Goal: Transaction & Acquisition: Purchase product/service

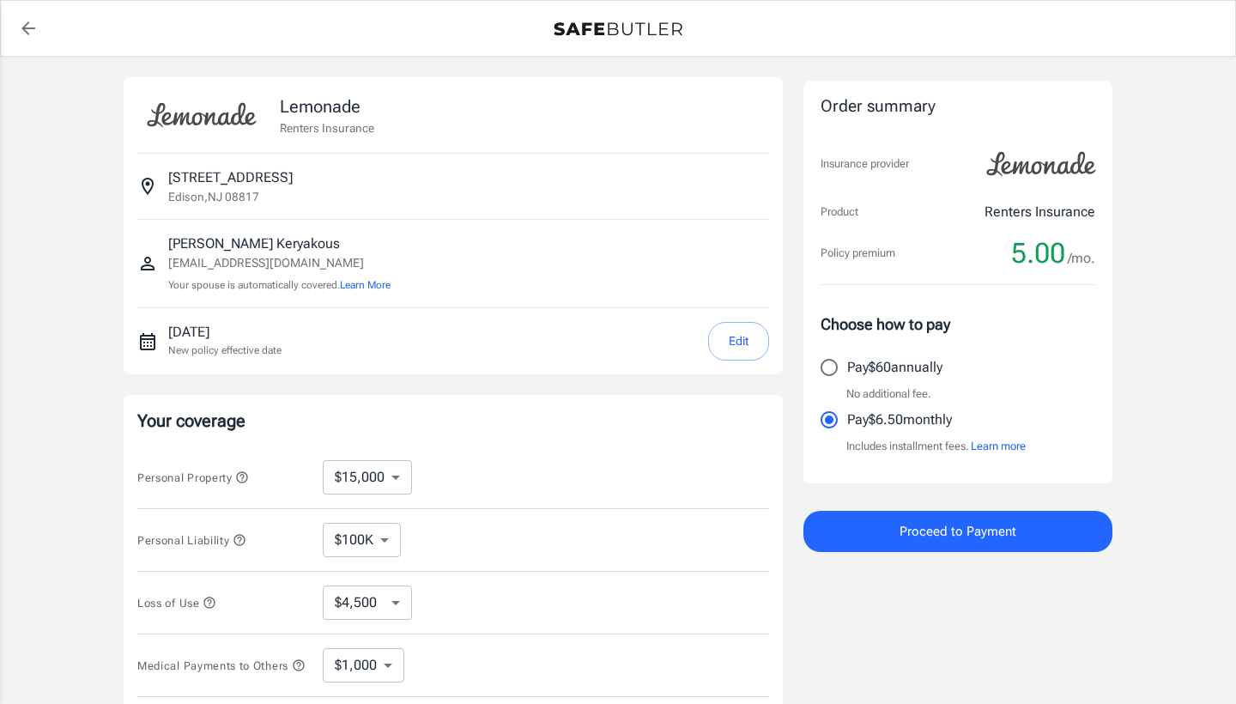
select select "15000"
select select "500"
click at [827, 365] on input "Pay $60 annually" at bounding box center [829, 367] width 36 height 36
radio input "true"
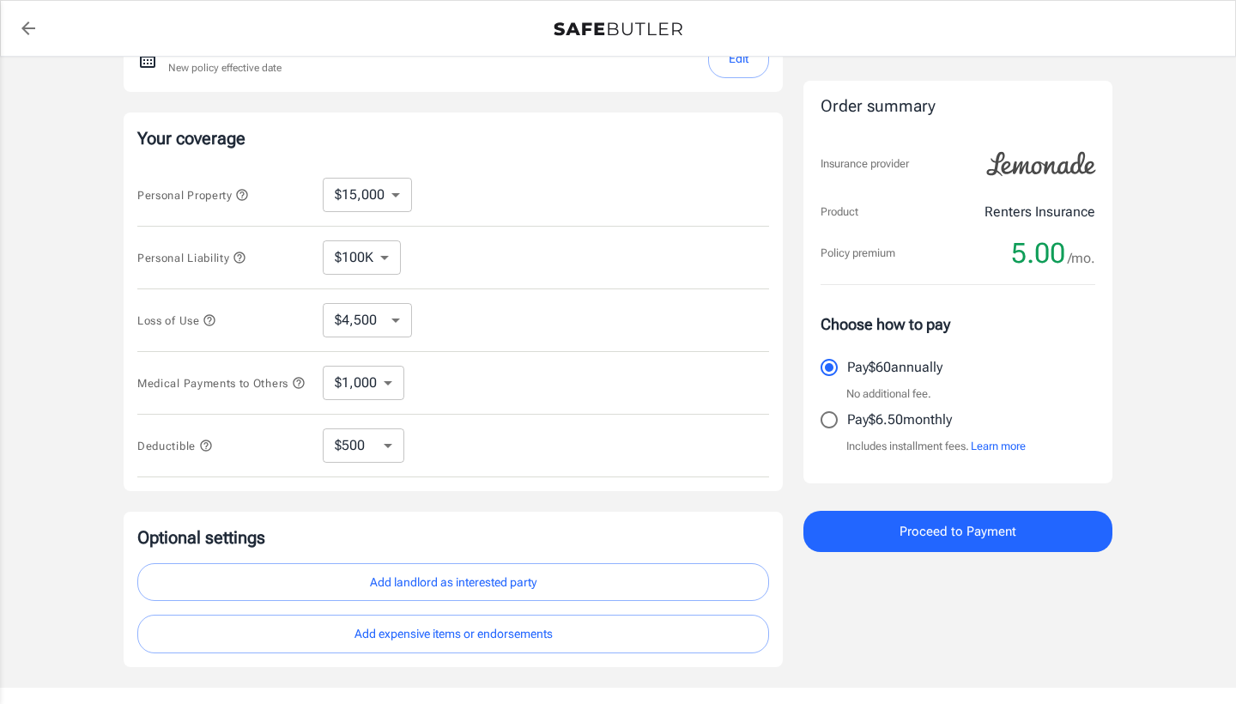
scroll to position [275, 0]
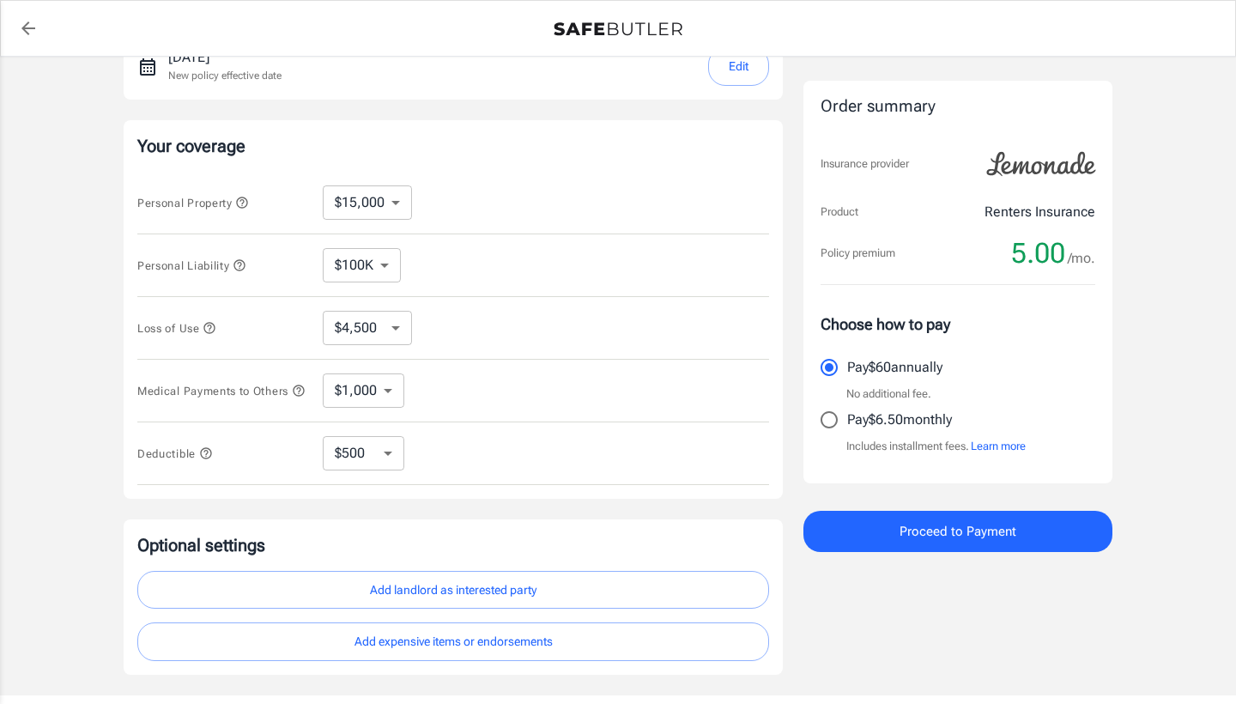
click at [205, 460] on icon "button" at bounding box center [206, 453] width 14 height 14
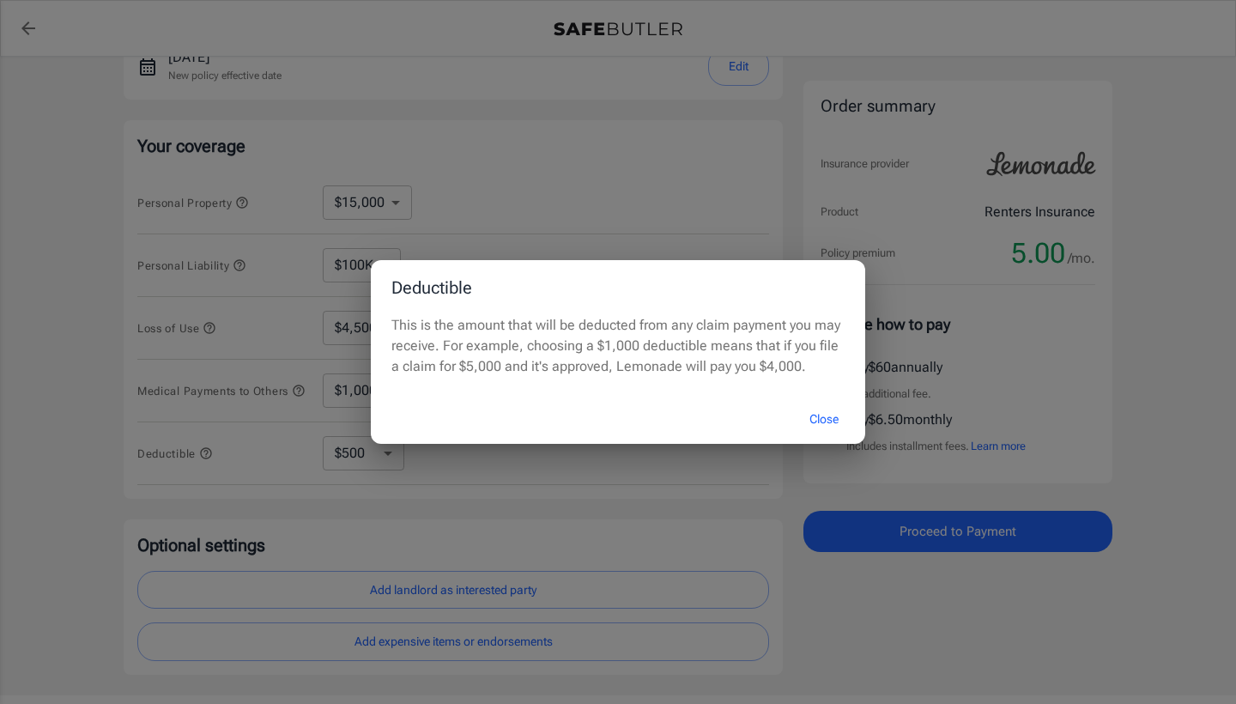
click at [105, 401] on div "Deductible This is the amount that will be deducted from any claim payment you …" at bounding box center [618, 352] width 1236 height 704
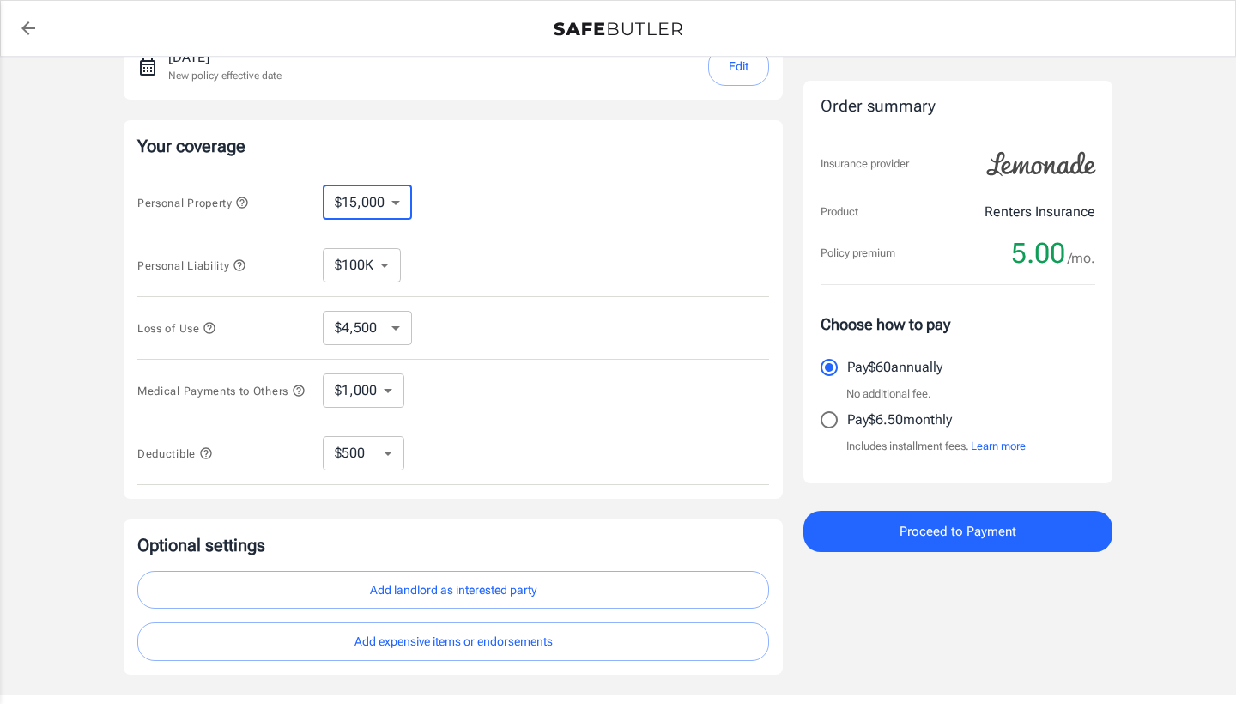
select select "30000"
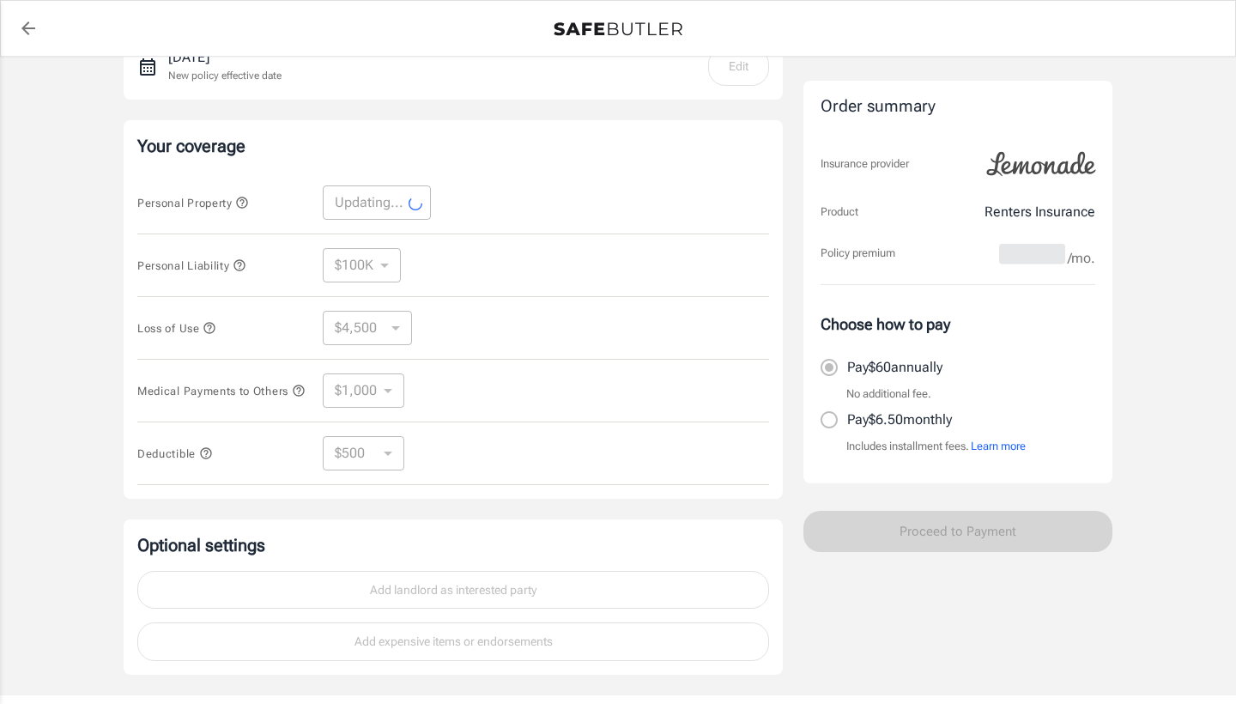
select select "30000"
select select "9000"
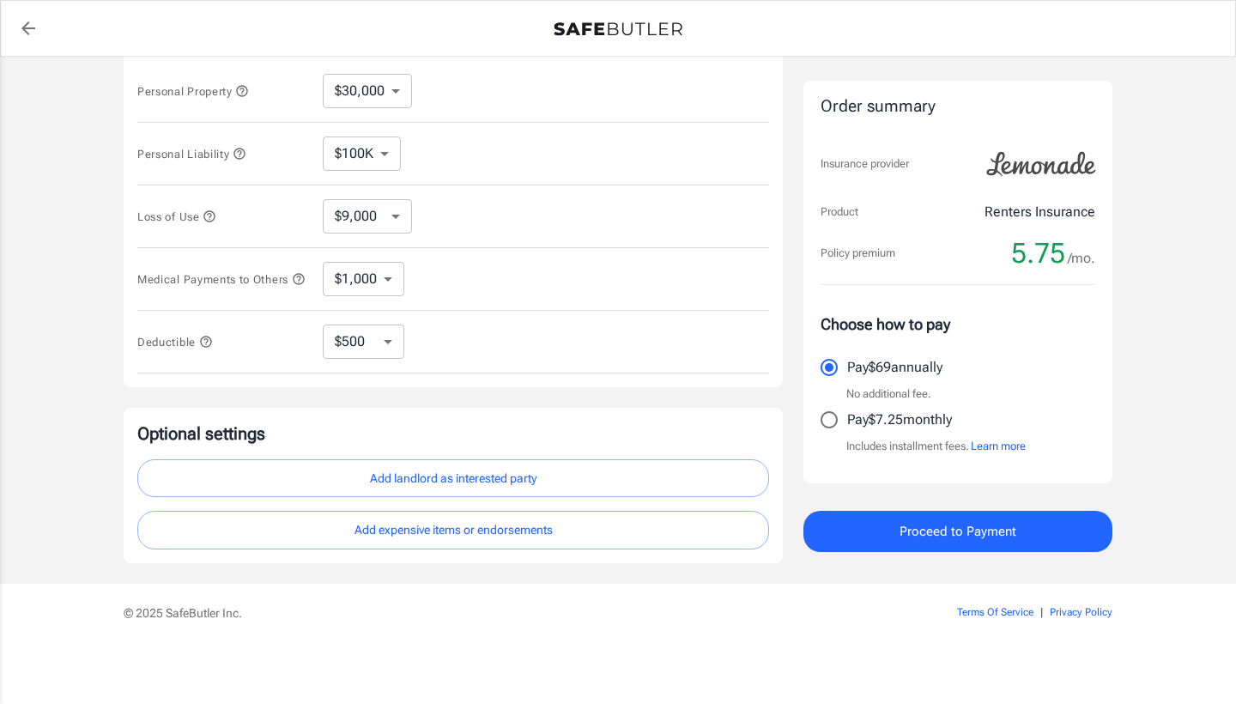
scroll to position [392, 0]
click at [911, 531] on span "Proceed to Payment" at bounding box center [958, 531] width 117 height 22
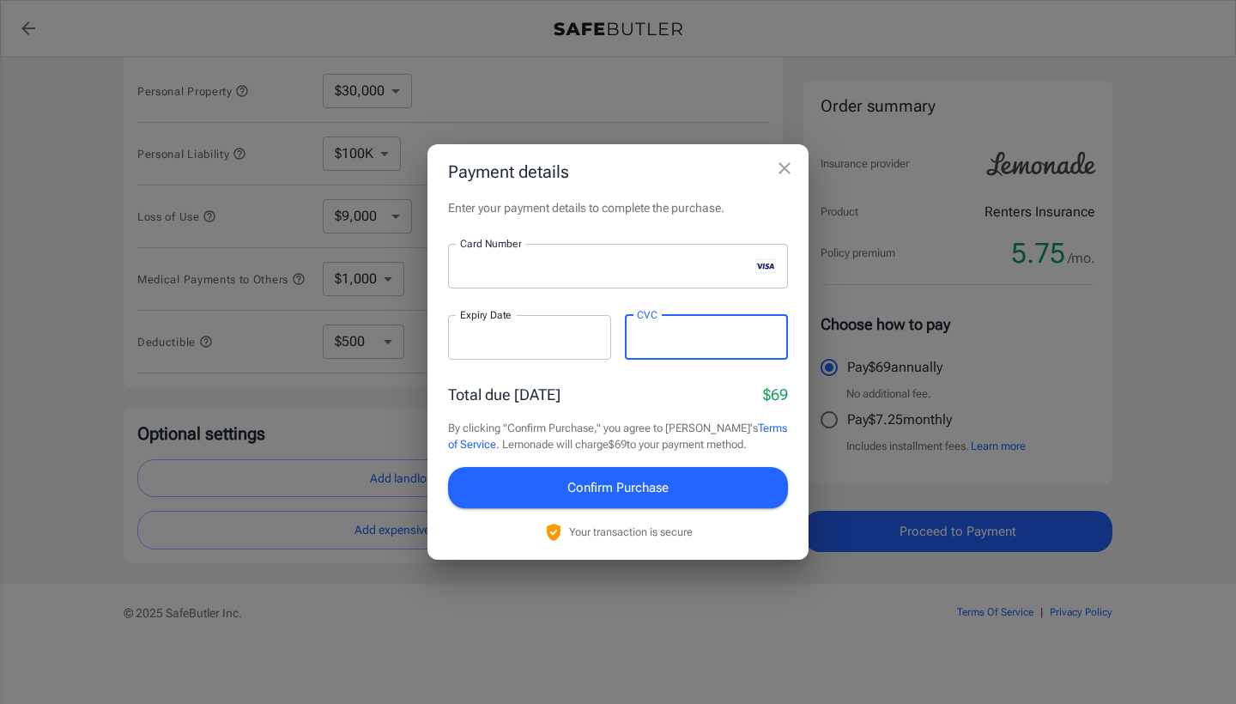
click at [687, 487] on button "Confirm Purchase" at bounding box center [618, 487] width 340 height 41
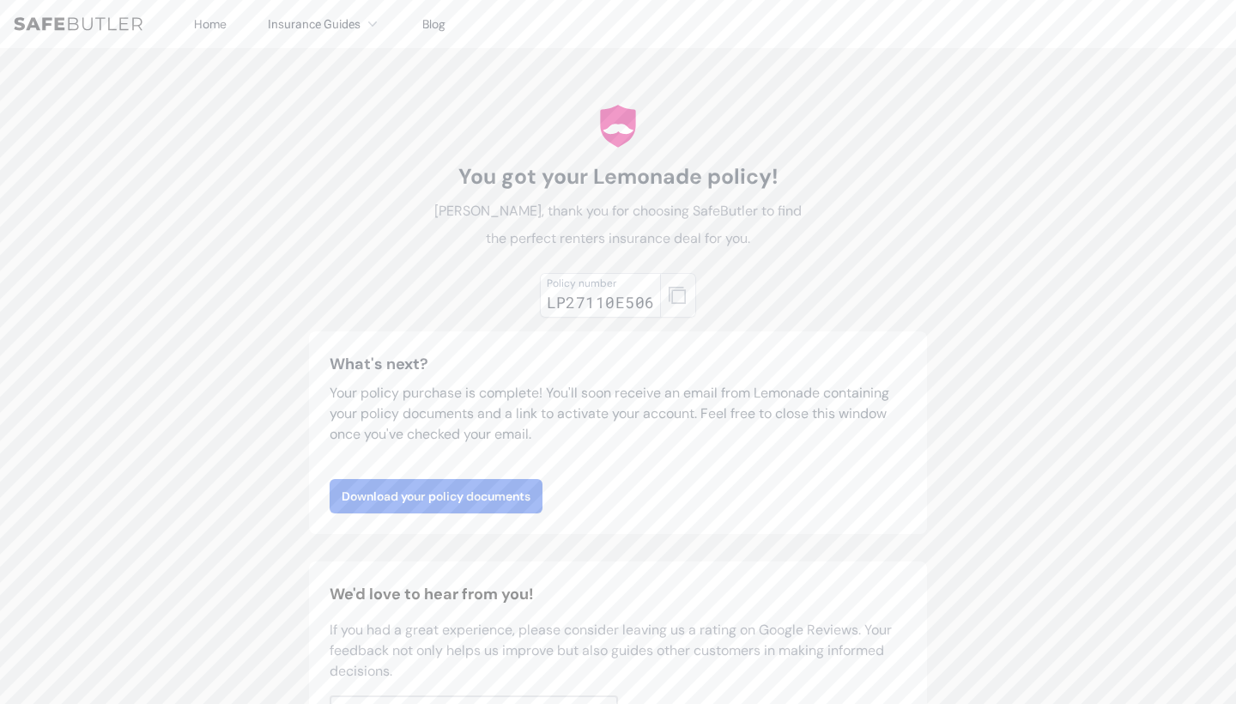
click at [677, 292] on icon "button" at bounding box center [677, 295] width 17 height 17
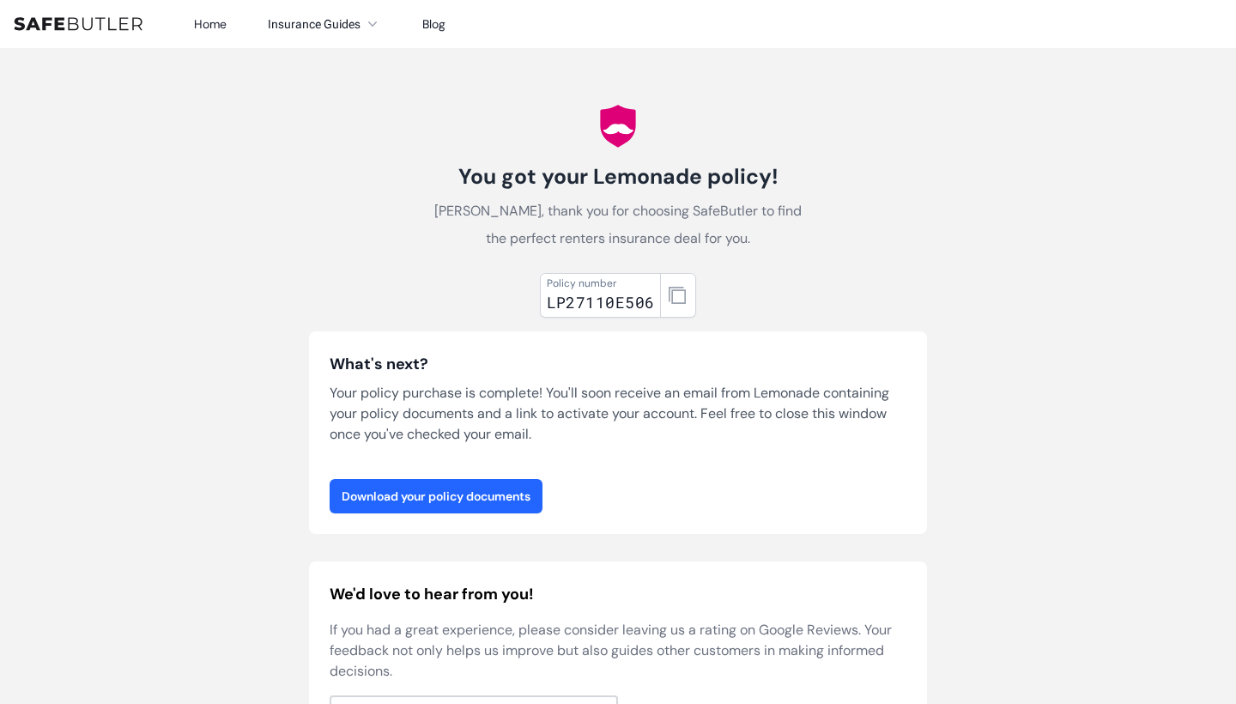
click at [513, 482] on link "Download your policy documents" at bounding box center [436, 496] width 213 height 34
